Goal: Information Seeking & Learning: Learn about a topic

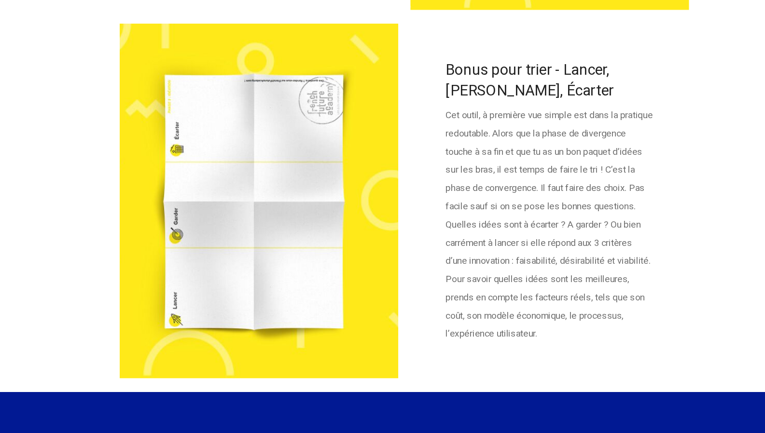
scroll to position [2358, 0]
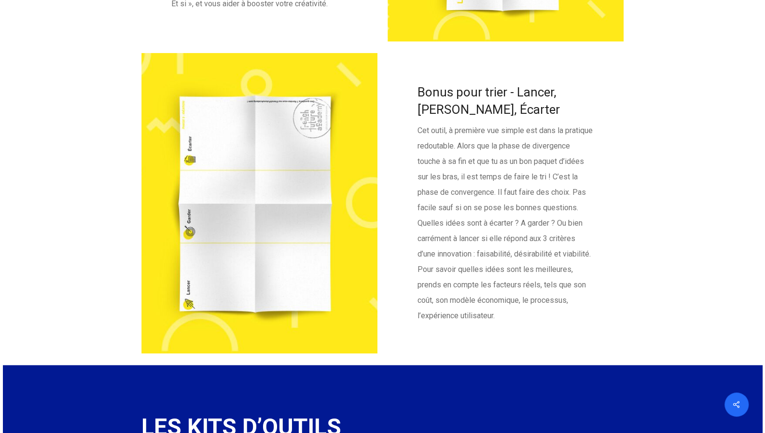
drag, startPoint x: 238, startPoint y: 223, endPoint x: 205, endPoint y: 147, distance: 82.7
click at [205, 147] on div at bounding box center [259, 203] width 236 height 301
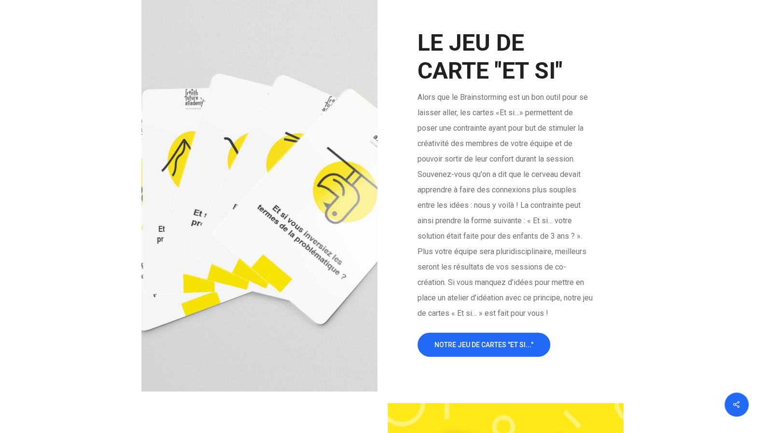
scroll to position [1774, 0]
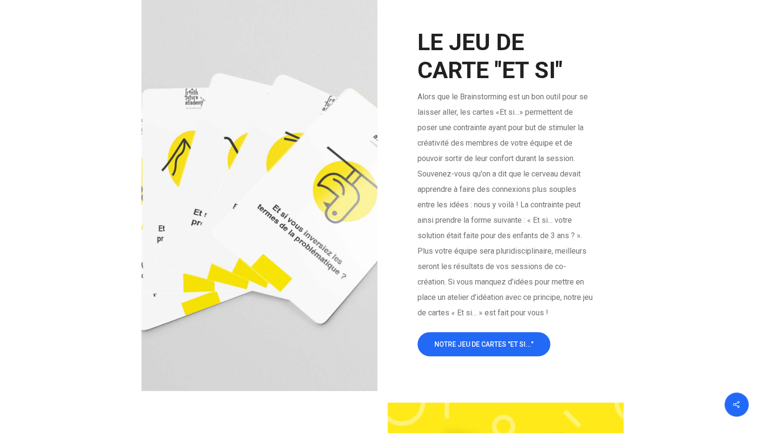
drag, startPoint x: 280, startPoint y: 230, endPoint x: 261, endPoint y: 150, distance: 81.8
click at [261, 150] on div at bounding box center [259, 194] width 236 height 393
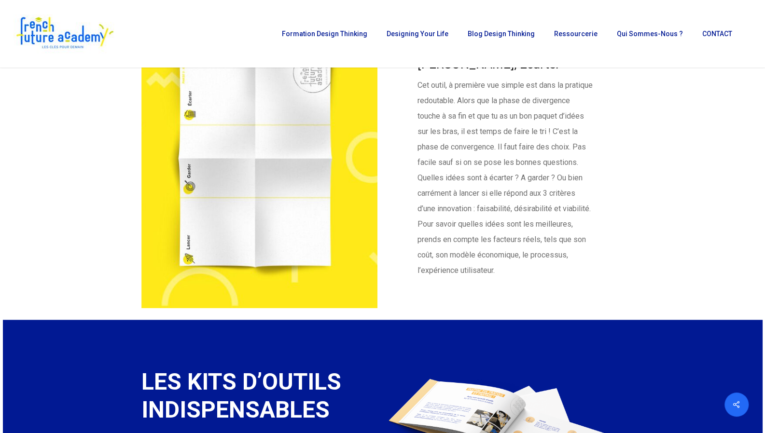
scroll to position [2368, 0]
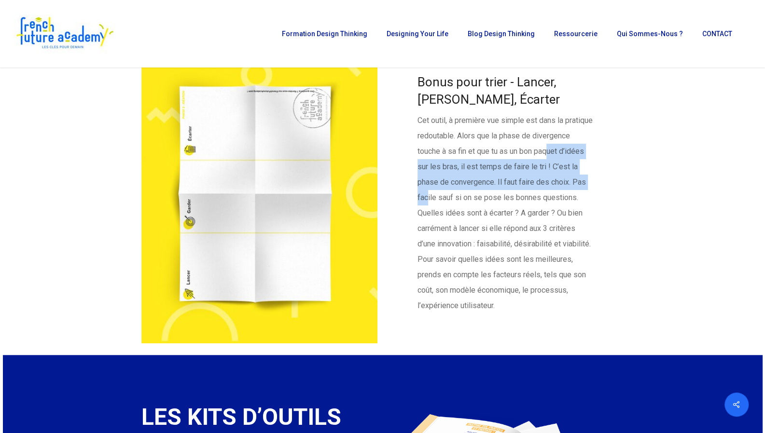
drag, startPoint x: 430, startPoint y: 182, endPoint x: 466, endPoint y: 211, distance: 45.3
click at [466, 211] on p "Cet outil, à première vue simple est dans la pratique redoutable. Alors que la …" at bounding box center [505, 213] width 176 height 201
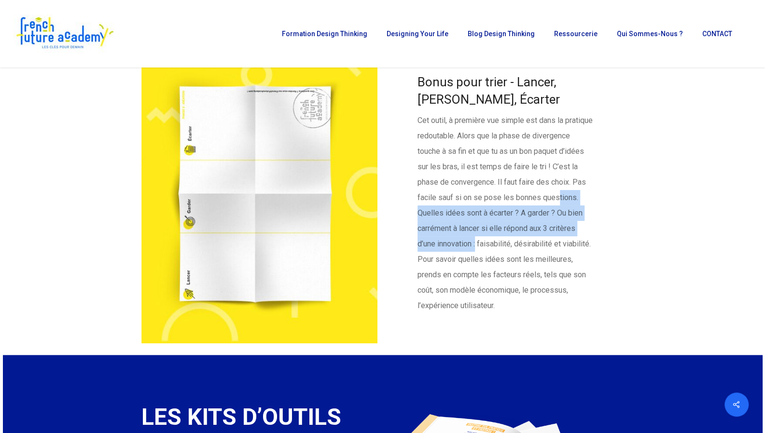
drag, startPoint x: 433, startPoint y: 225, endPoint x: 506, endPoint y: 262, distance: 81.6
click at [506, 262] on p "Cet outil, à première vue simple est dans la pratique redoutable. Alors que la …" at bounding box center [505, 213] width 176 height 201
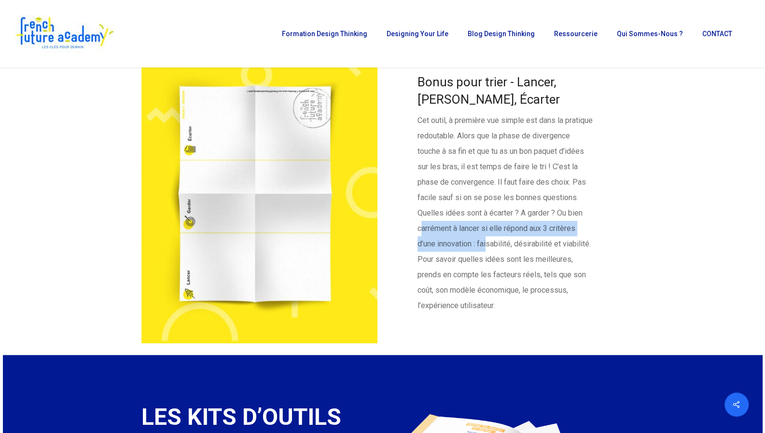
drag, startPoint x: 447, startPoint y: 244, endPoint x: 515, endPoint y: 266, distance: 70.9
click at [515, 266] on p "Cet outil, à première vue simple est dans la pratique redoutable. Alors que la …" at bounding box center [505, 213] width 176 height 201
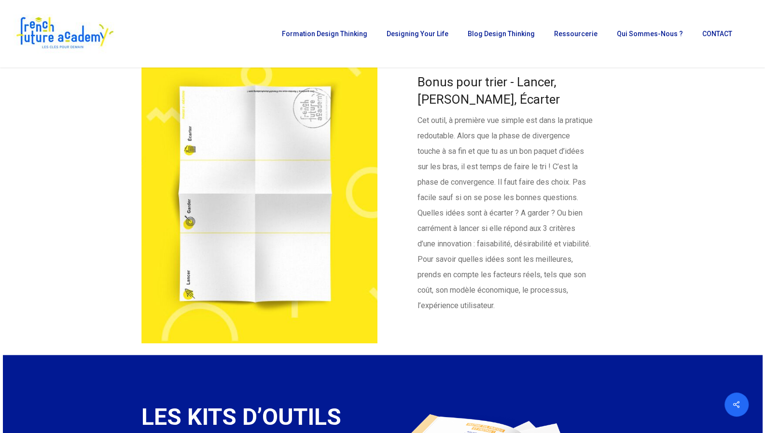
scroll to position [2360, 0]
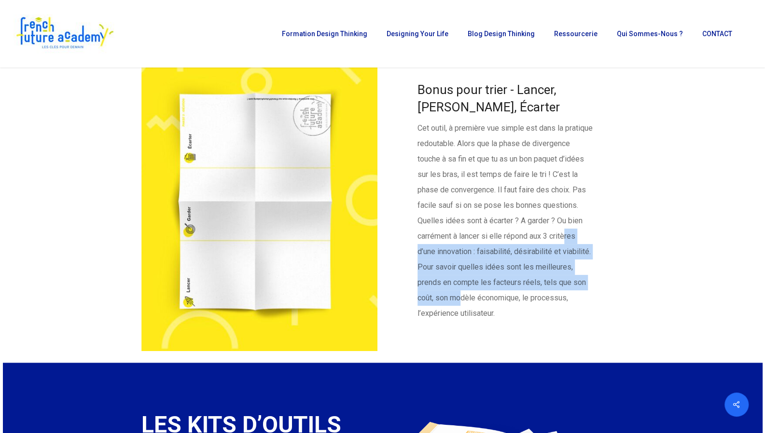
drag, startPoint x: 433, startPoint y: 271, endPoint x: 507, endPoint y: 309, distance: 82.4
click at [507, 309] on p "Cet outil, à première vue simple est dans la pratique redoutable. Alors que la …" at bounding box center [505, 221] width 176 height 201
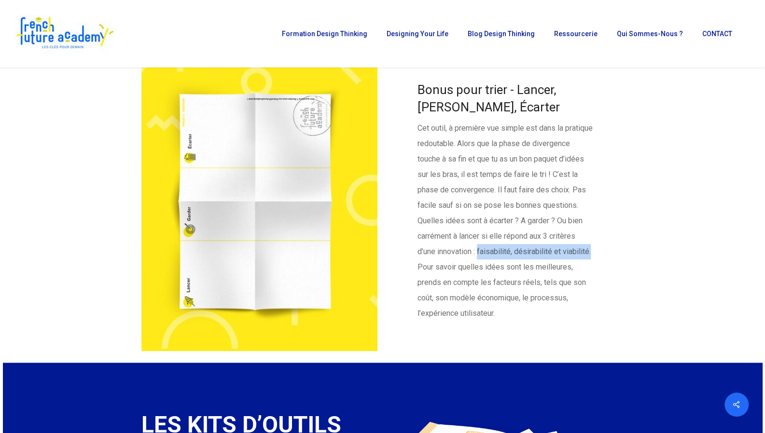
drag, startPoint x: 507, startPoint y: 268, endPoint x: 445, endPoint y: 277, distance: 63.4
click at [445, 277] on p "Cet outil, à première vue simple est dans la pratique redoutable. Alors que la …" at bounding box center [505, 221] width 176 height 201
click at [493, 260] on p "Cet outil, à première vue simple est dans la pratique redoutable. Alors que la …" at bounding box center [505, 221] width 176 height 201
drag, startPoint x: 512, startPoint y: 254, endPoint x: 447, endPoint y: 279, distance: 70.1
click at [447, 279] on p "Cet outil, à première vue simple est dans la pratique redoutable. Alors que la …" at bounding box center [505, 221] width 176 height 201
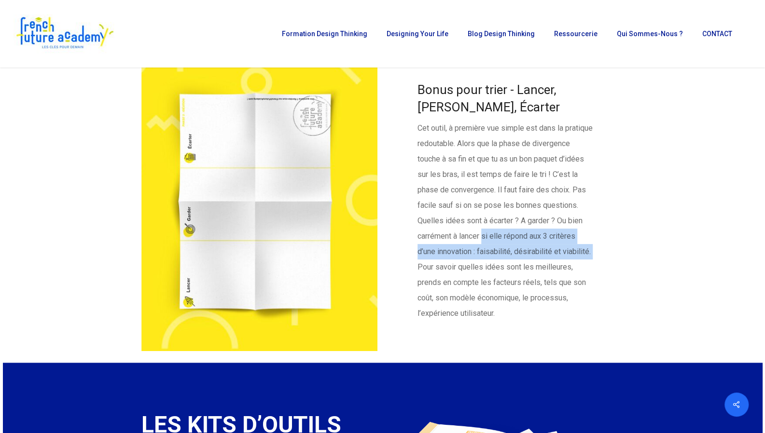
copy p "si elle répond aux 3 critères d’une innovation : faisabilité, désirabilité et v…"
click at [516, 253] on p "Cet outil, à première vue simple est dans la pratique redoutable. Alors que la …" at bounding box center [505, 221] width 176 height 201
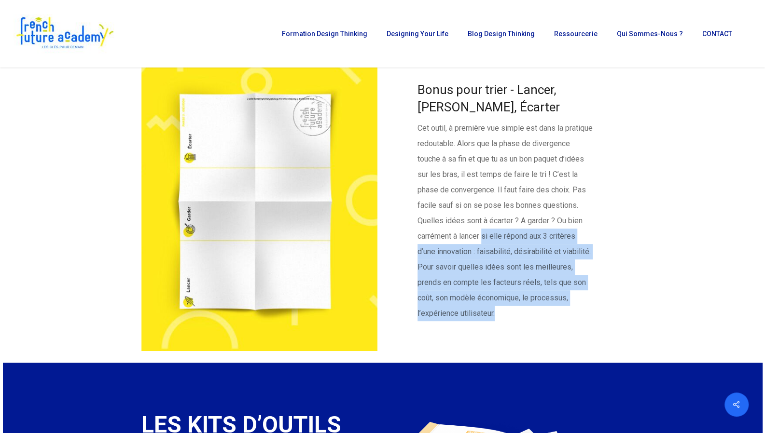
drag, startPoint x: 512, startPoint y: 251, endPoint x: 534, endPoint y: 337, distance: 88.1
click at [534, 321] on p "Cet outil, à première vue simple est dans la pratique redoutable. Alors que la …" at bounding box center [505, 221] width 176 height 201
copy p "si elle répond aux 3 critères d’une innovation : faisabilité, désirabilité et v…"
